Goal: Browse casually: Explore the website without a specific task or goal

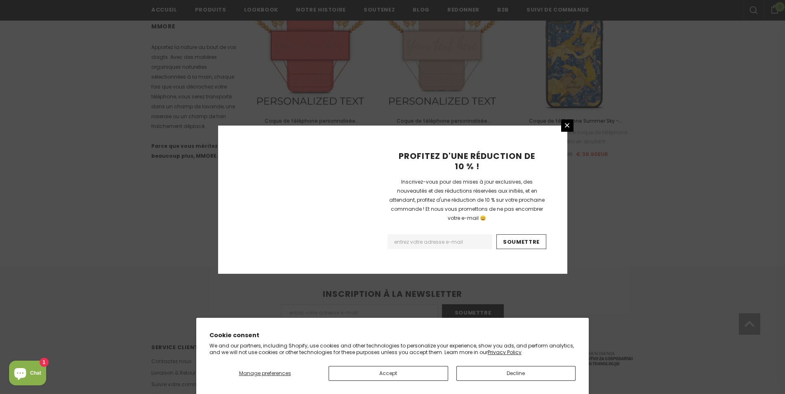
scroll to position [515, 0]
